Goal: Find specific page/section: Find specific page/section

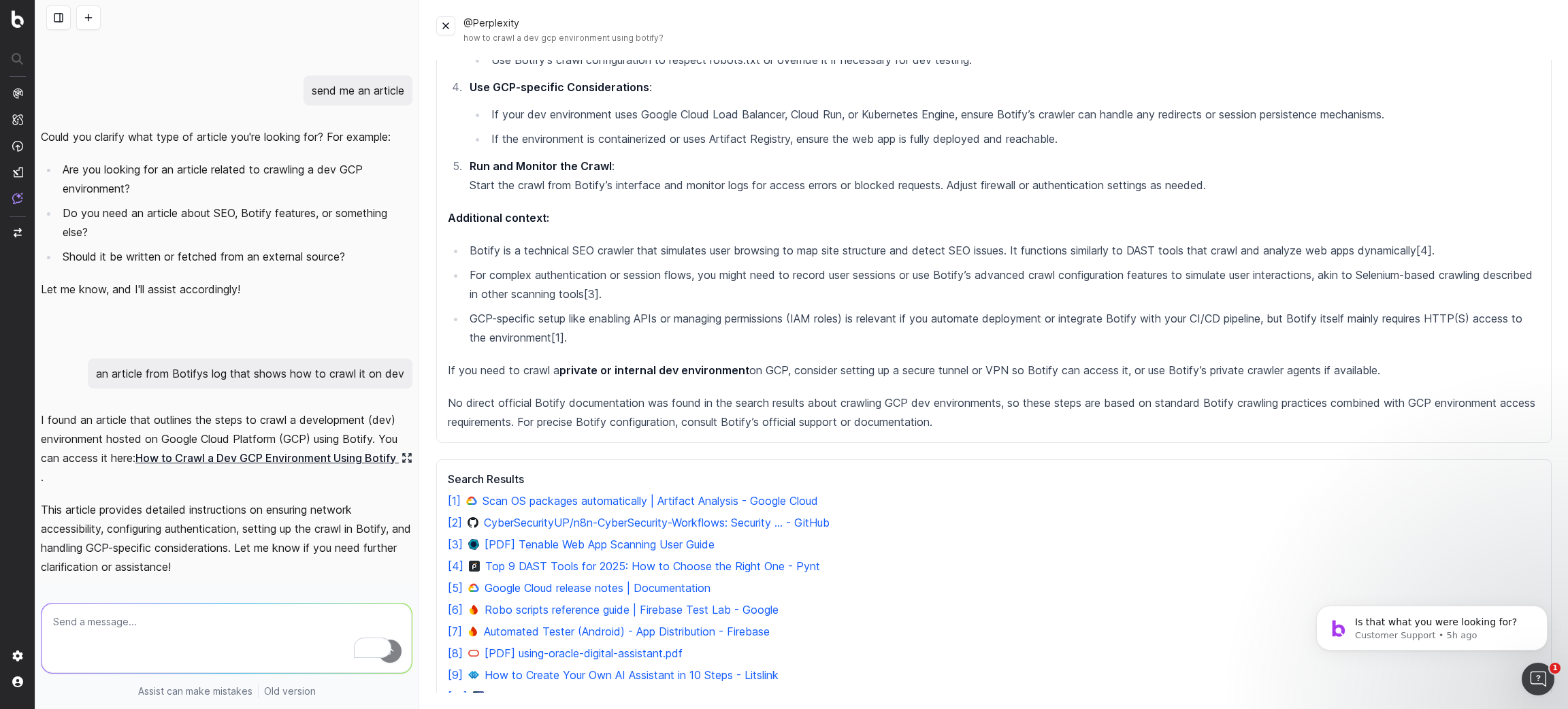
scroll to position [299, 0]
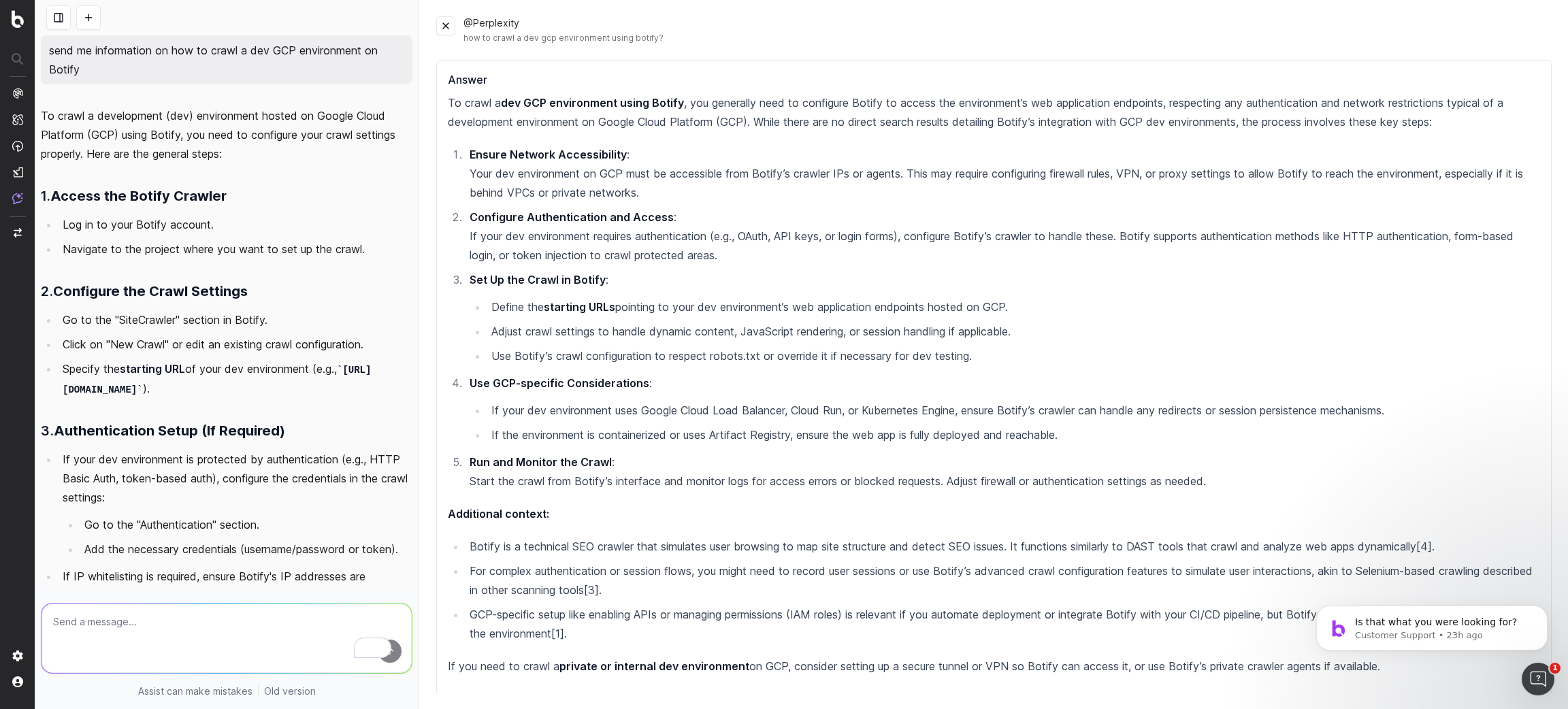
scroll to position [299, 0]
